Goal: Information Seeking & Learning: Learn about a topic

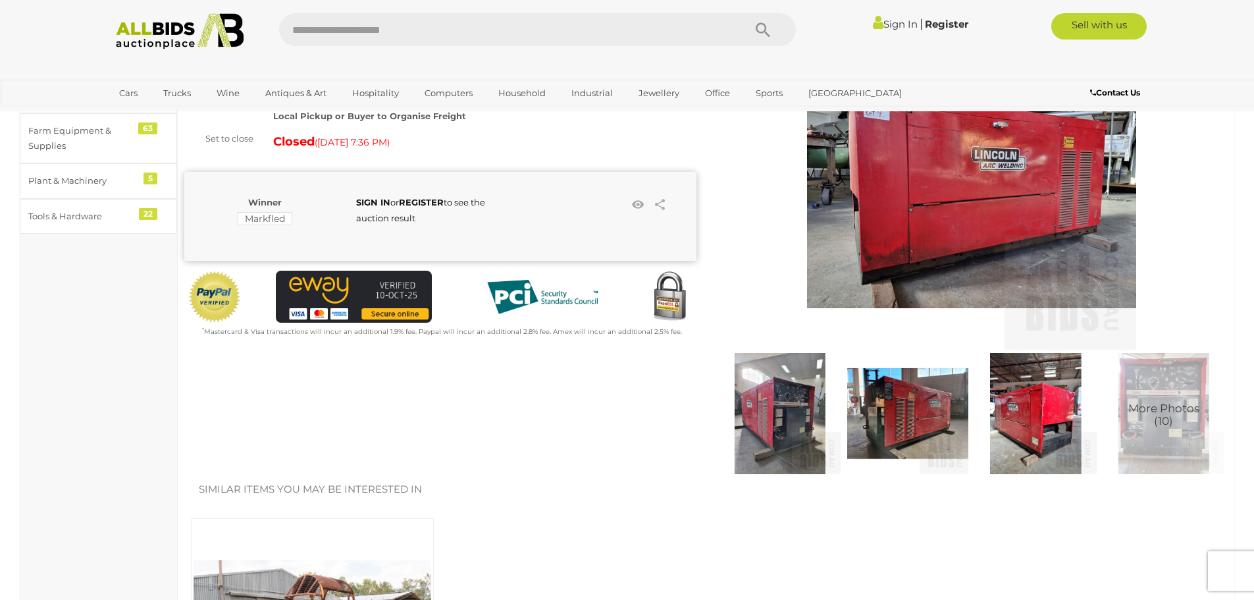
scroll to position [198, 0]
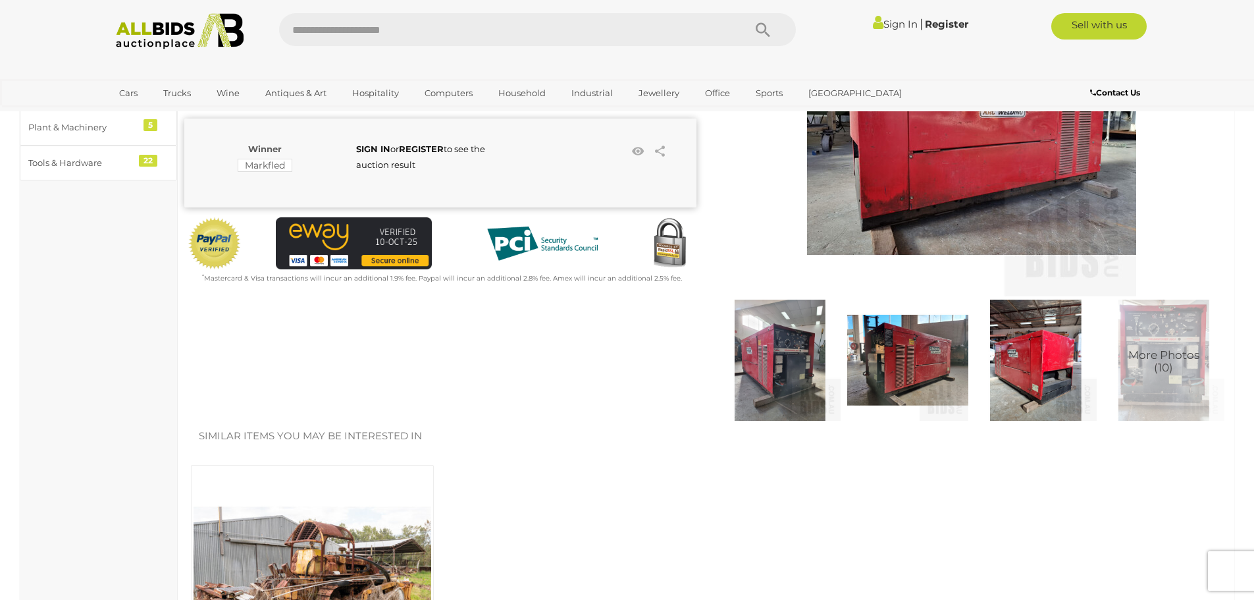
click at [778, 354] on img at bounding box center [780, 360] width 121 height 121
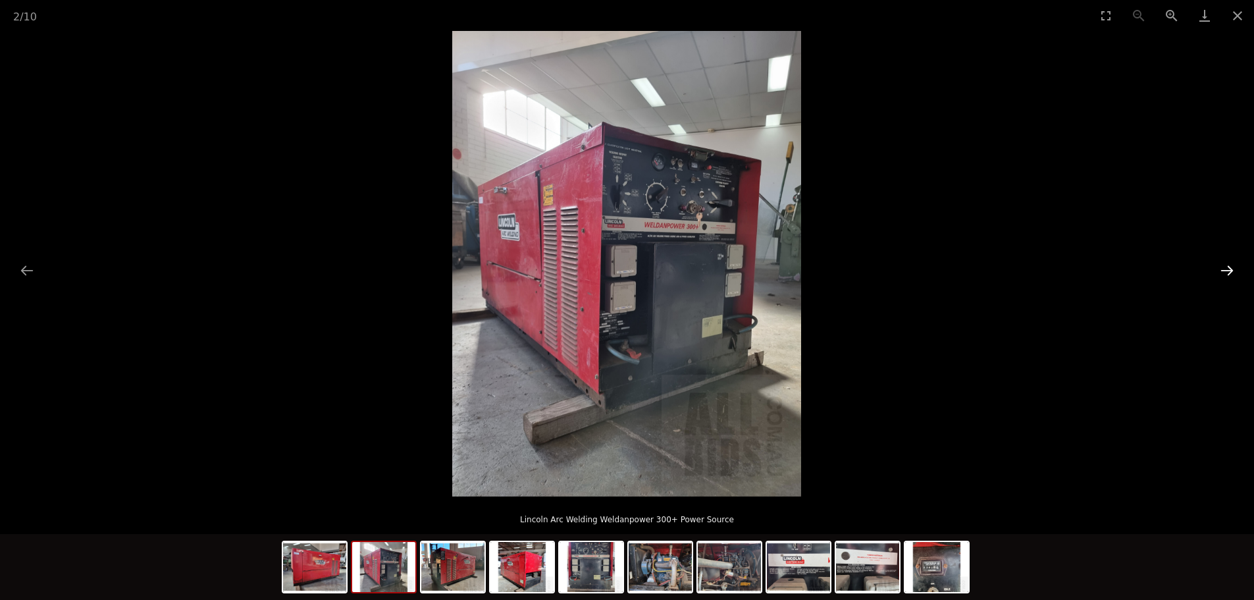
click at [1227, 261] on button "Next slide" at bounding box center [1227, 270] width 28 height 26
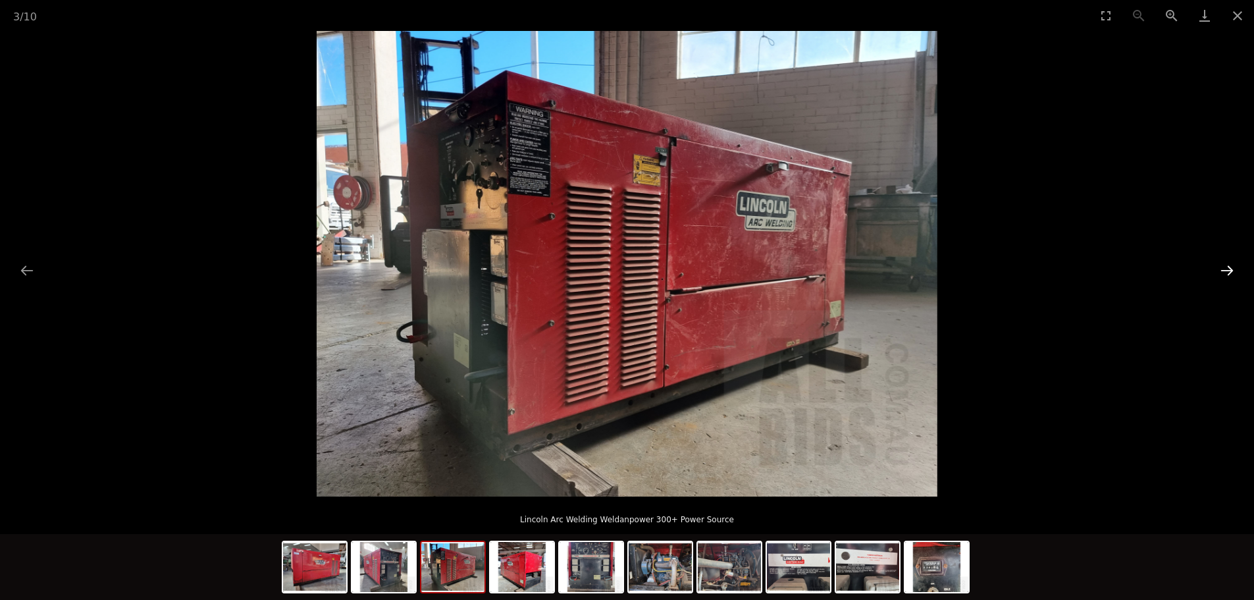
click at [1227, 261] on button "Next slide" at bounding box center [1227, 270] width 28 height 26
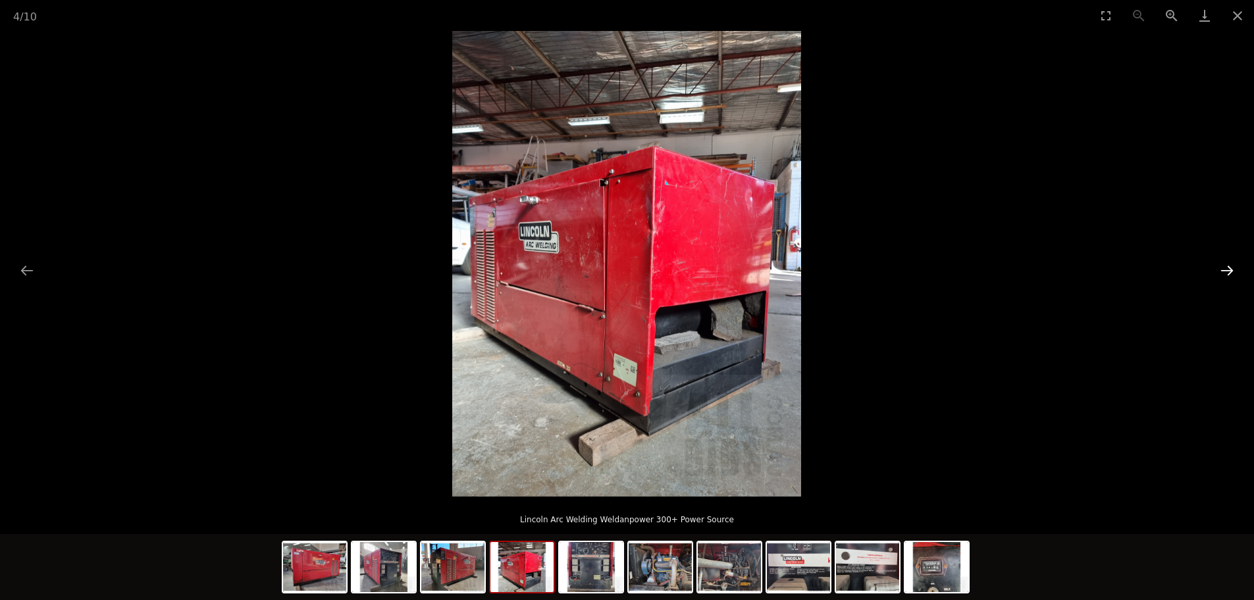
click at [1227, 261] on button "Next slide" at bounding box center [1227, 270] width 28 height 26
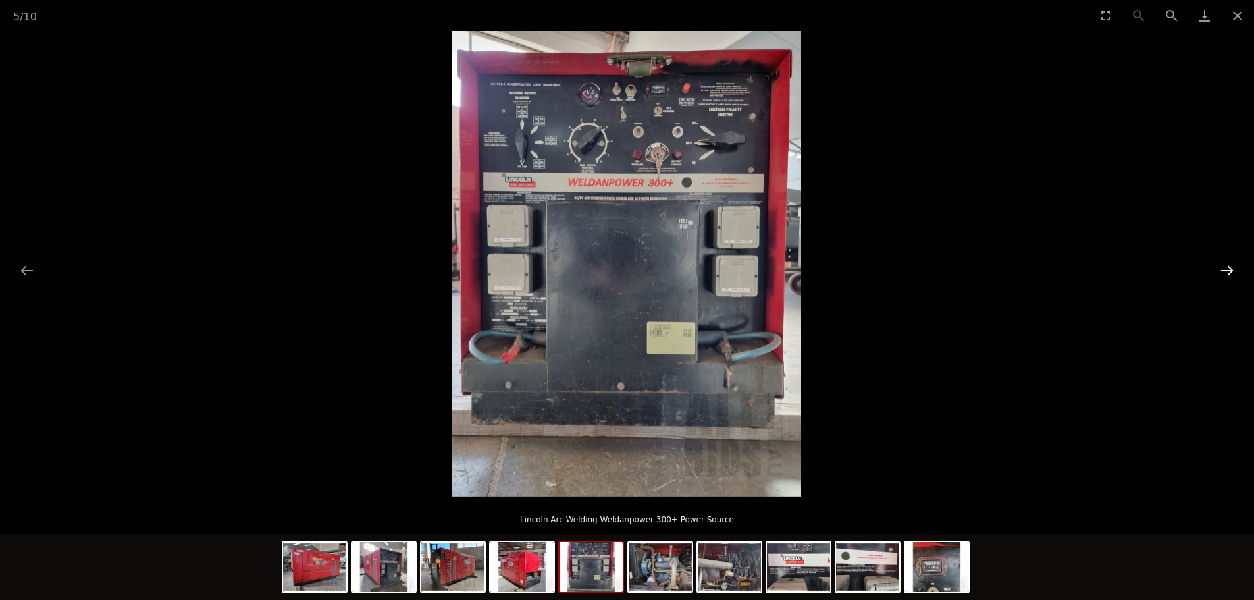
click at [1227, 261] on button "Next slide" at bounding box center [1227, 270] width 28 height 26
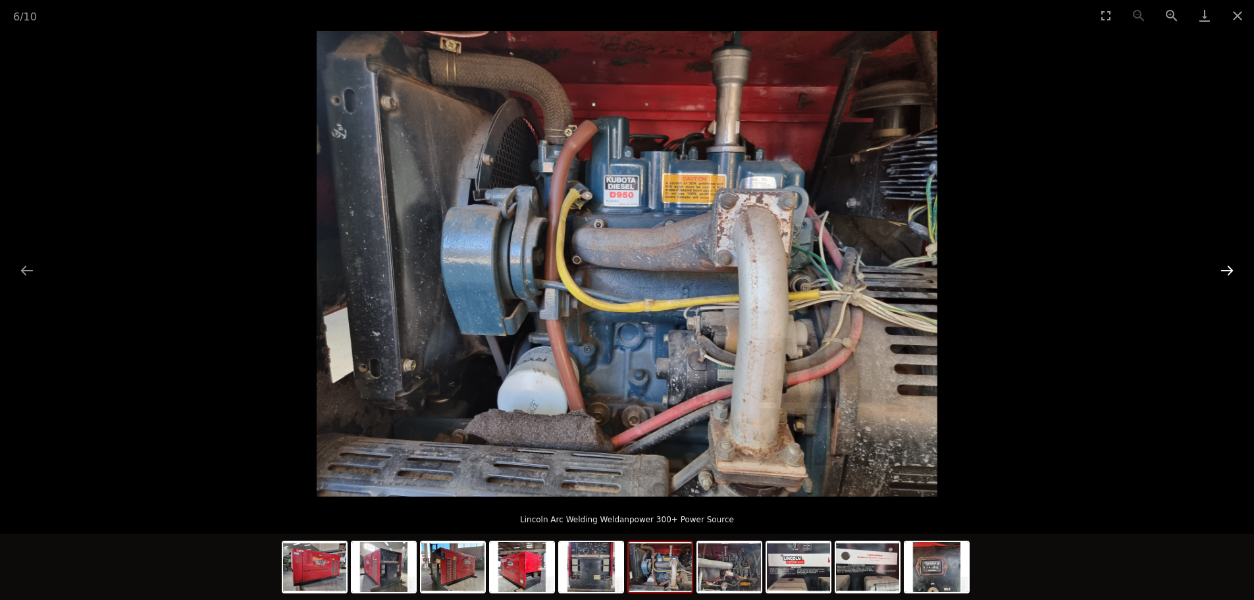
click at [1227, 261] on button "Next slide" at bounding box center [1227, 270] width 28 height 26
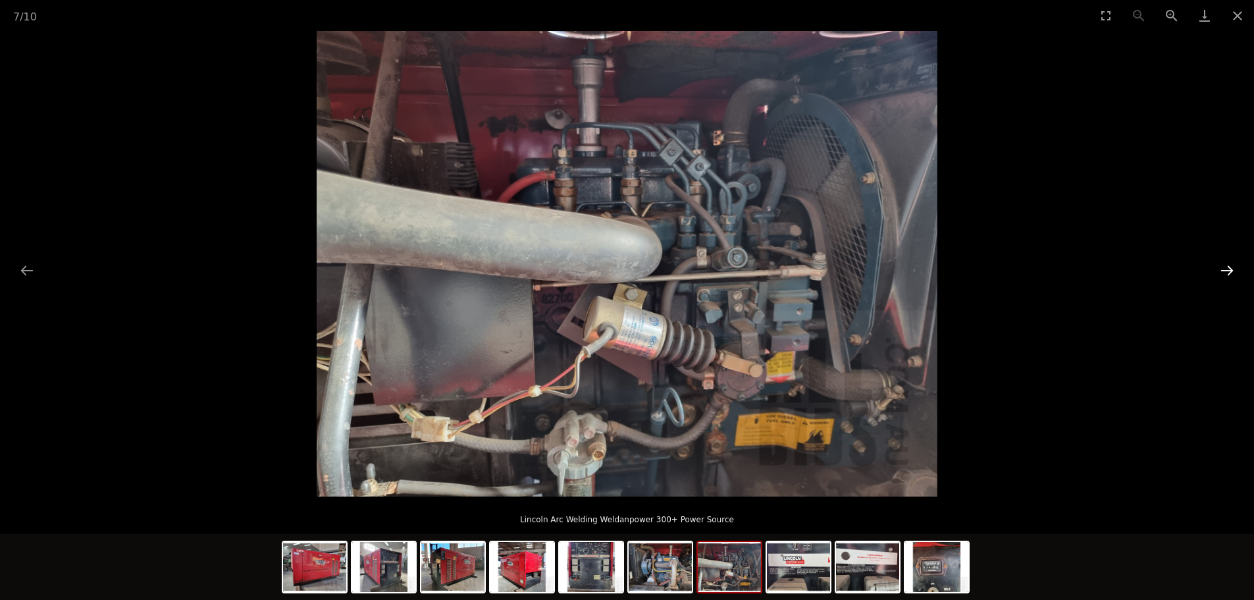
click at [1227, 261] on button "Next slide" at bounding box center [1227, 270] width 28 height 26
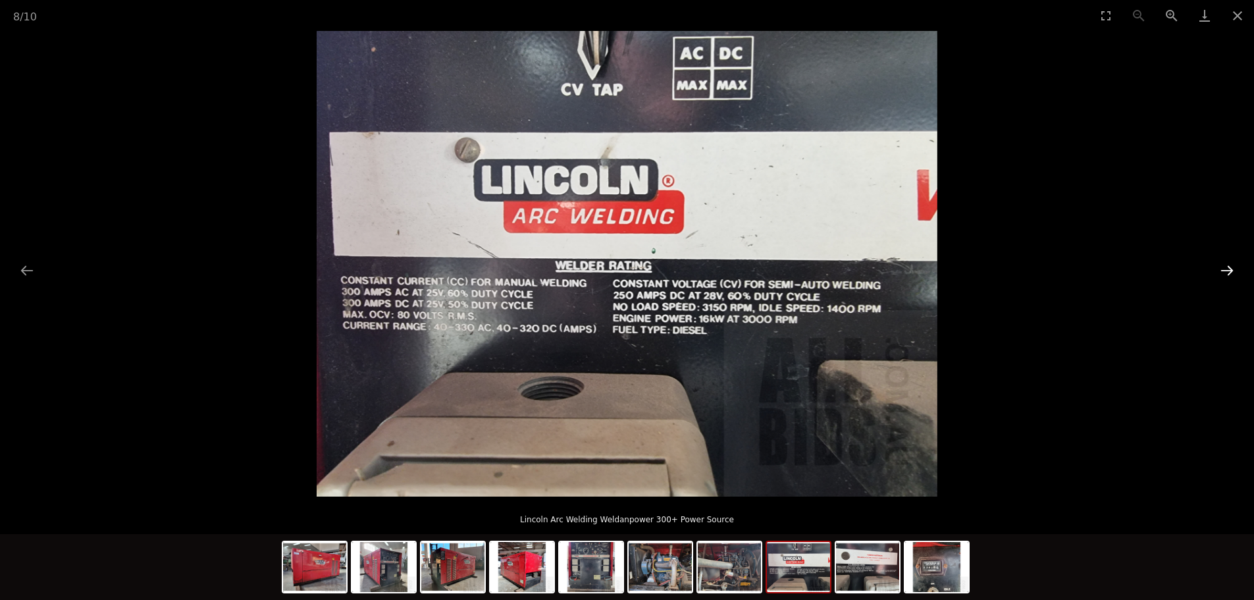
click at [1227, 261] on button "Next slide" at bounding box center [1227, 270] width 28 height 26
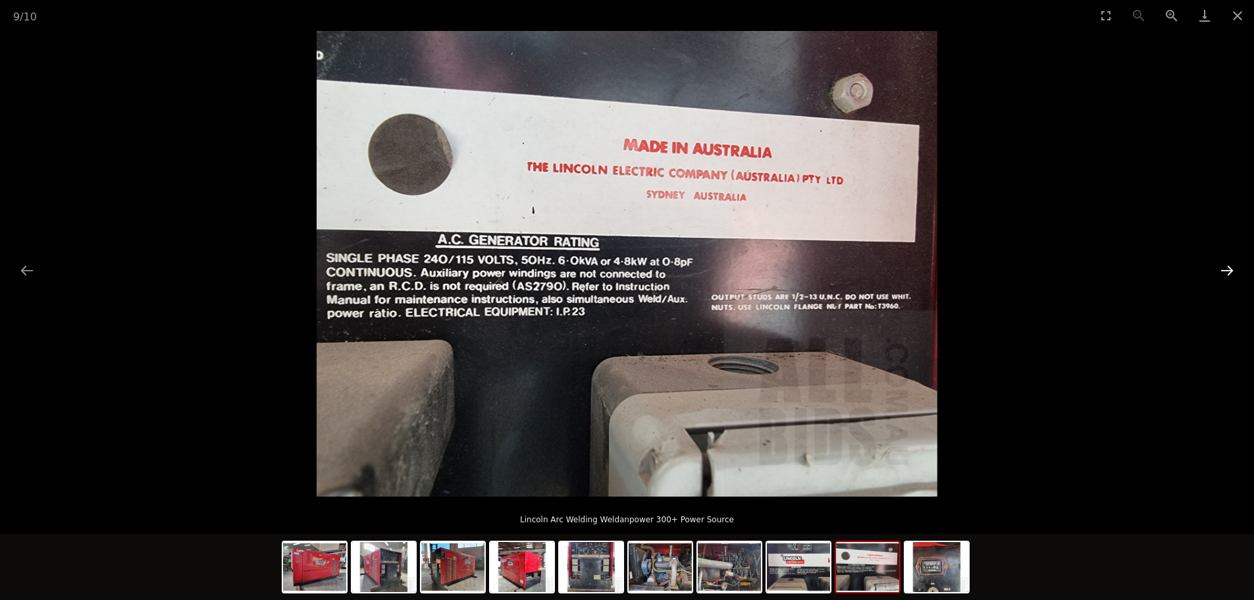
click at [1227, 261] on button "Next slide" at bounding box center [1227, 270] width 28 height 26
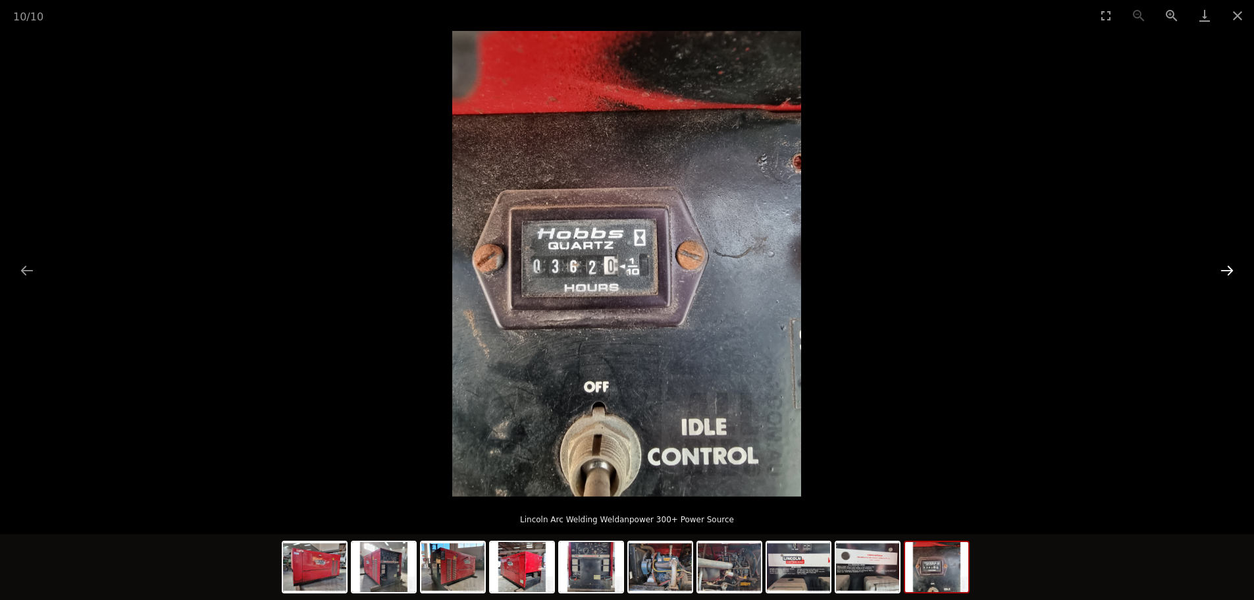
click at [1227, 261] on button "Next slide" at bounding box center [1227, 270] width 28 height 26
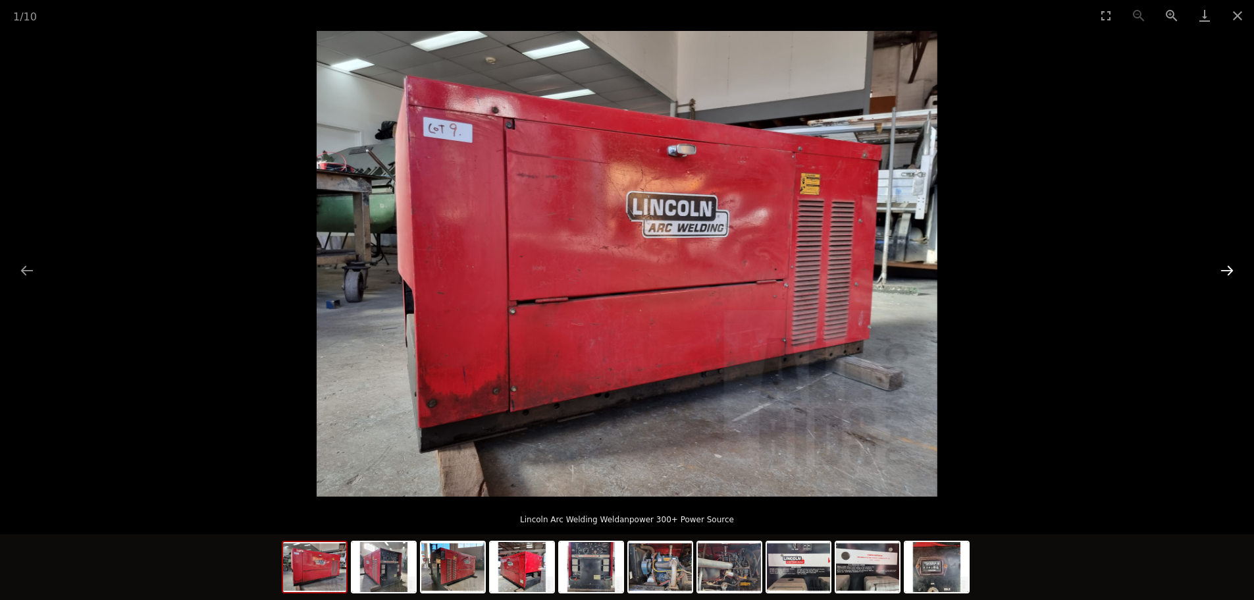
click at [1227, 261] on button "Next slide" at bounding box center [1227, 270] width 28 height 26
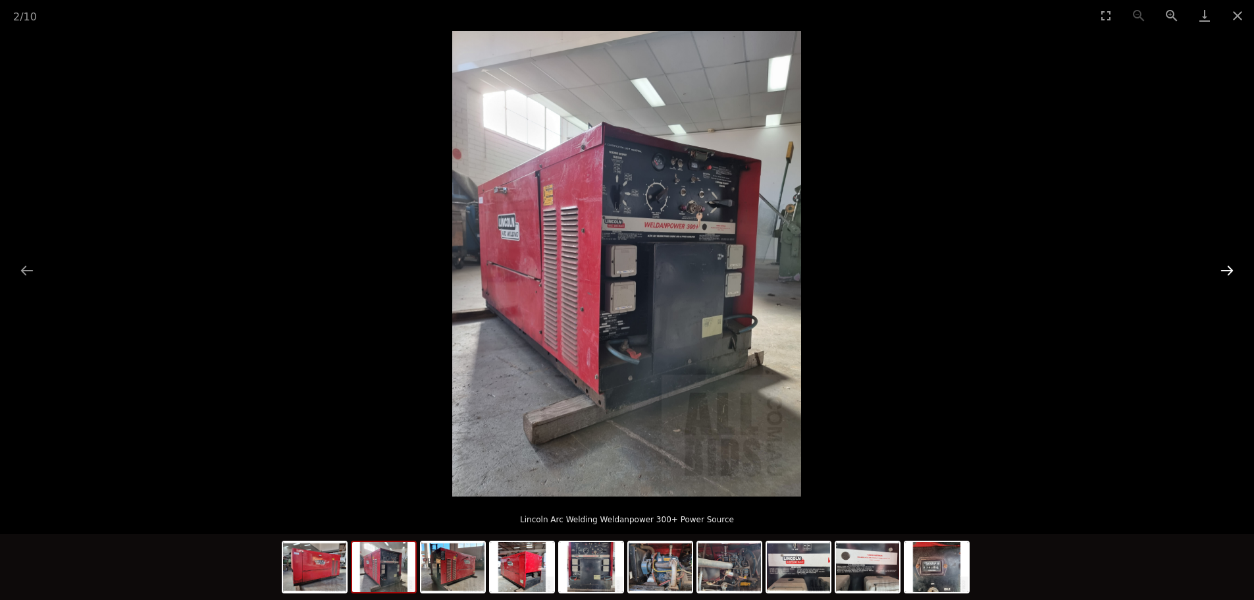
click at [1227, 261] on button "Next slide" at bounding box center [1227, 270] width 28 height 26
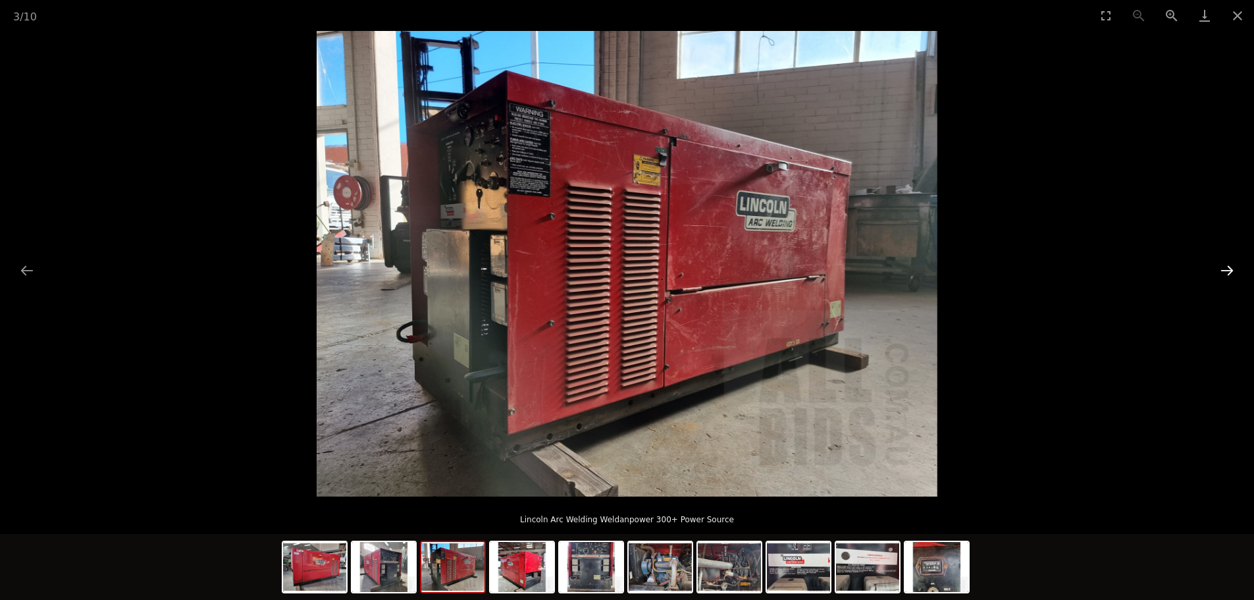
click at [1227, 261] on button "Next slide" at bounding box center [1227, 270] width 28 height 26
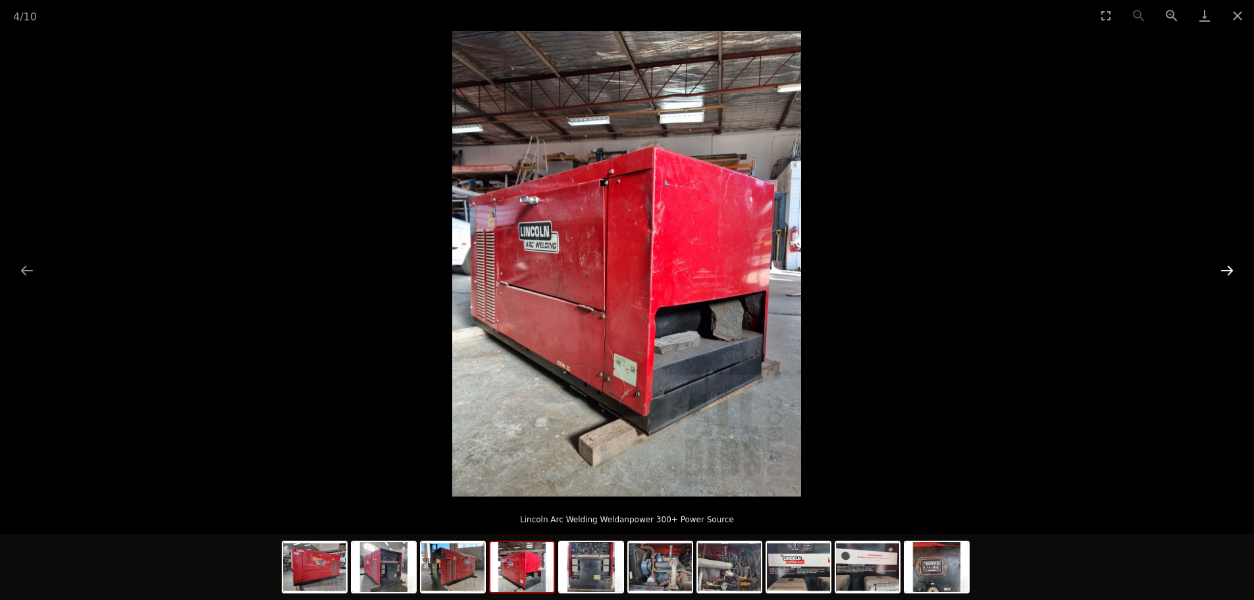
click at [1227, 261] on button "Next slide" at bounding box center [1227, 270] width 28 height 26
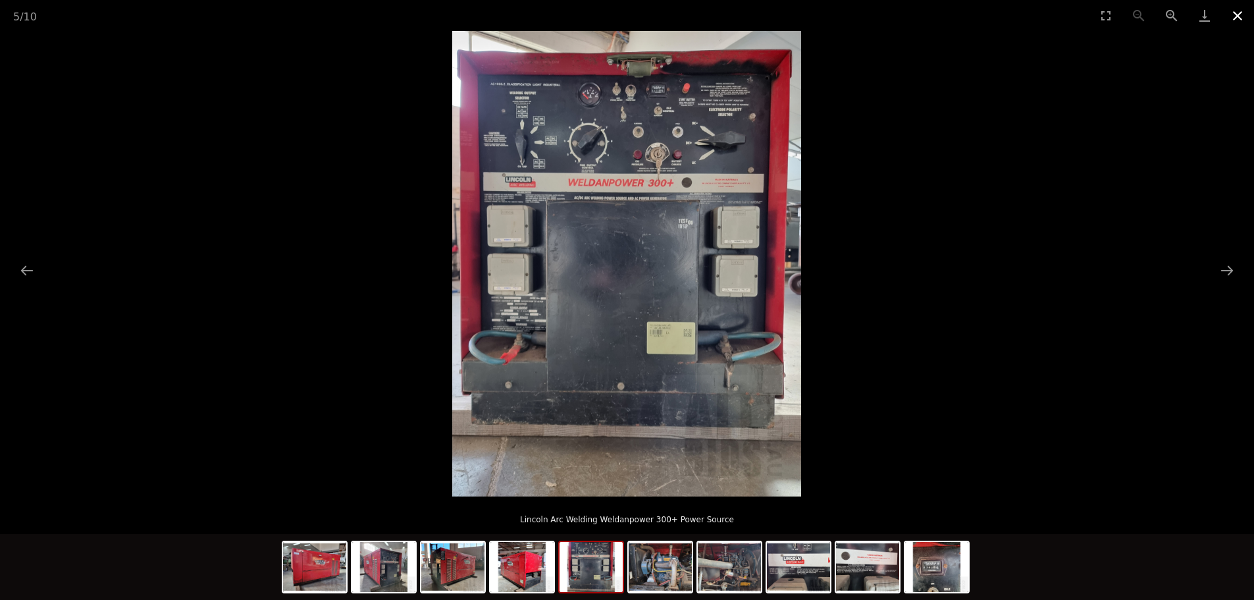
click at [1247, 8] on button "Close gallery" at bounding box center [1237, 15] width 33 height 31
